Goal: Information Seeking & Learning: Check status

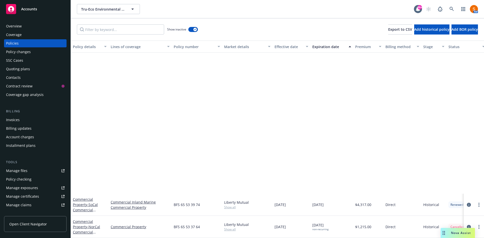
scroll to position [180, 0]
